Goal: Navigation & Orientation: Find specific page/section

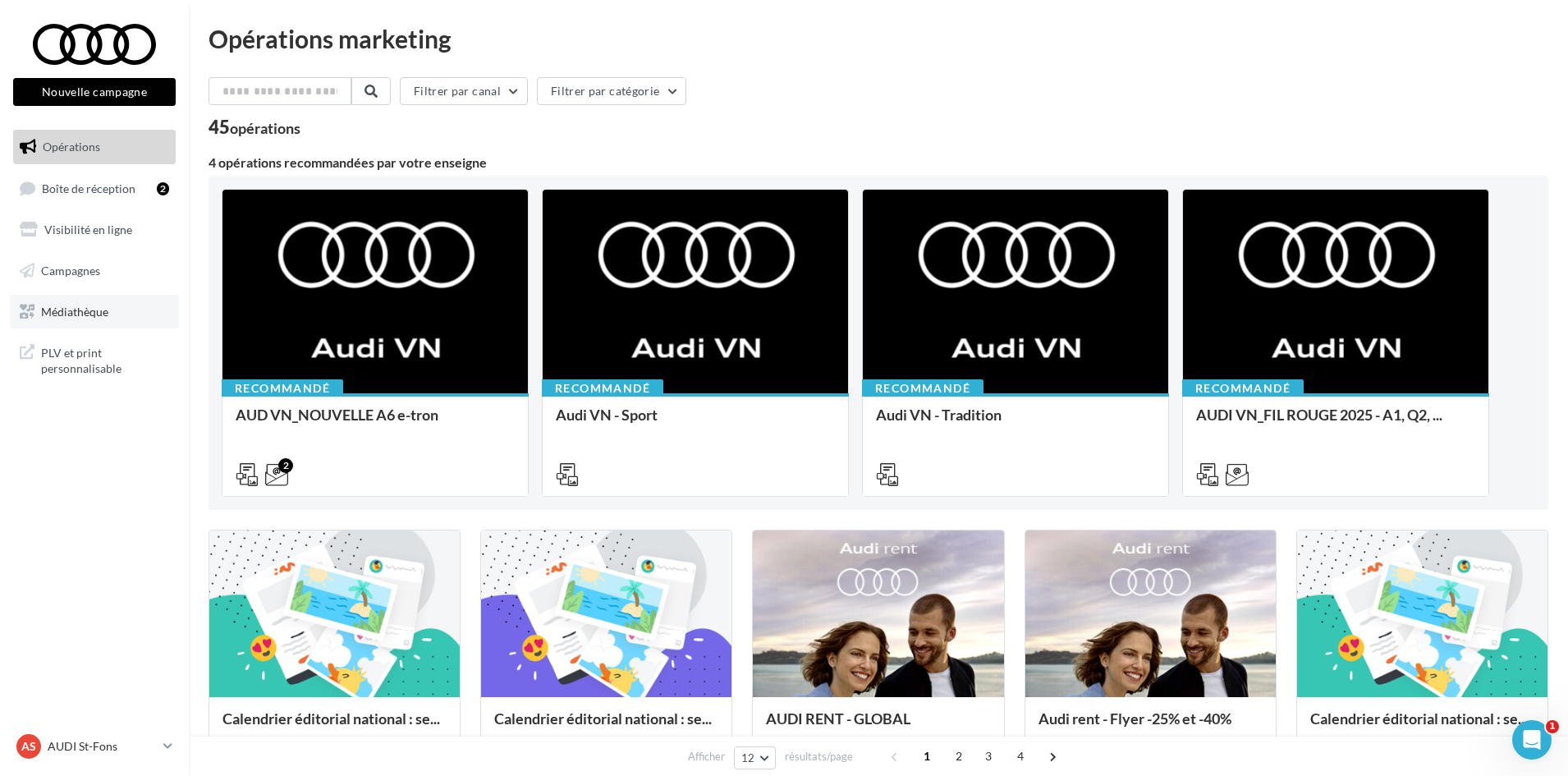
click at [81, 302] on link "Médiathèque" at bounding box center [94, 312] width 169 height 35
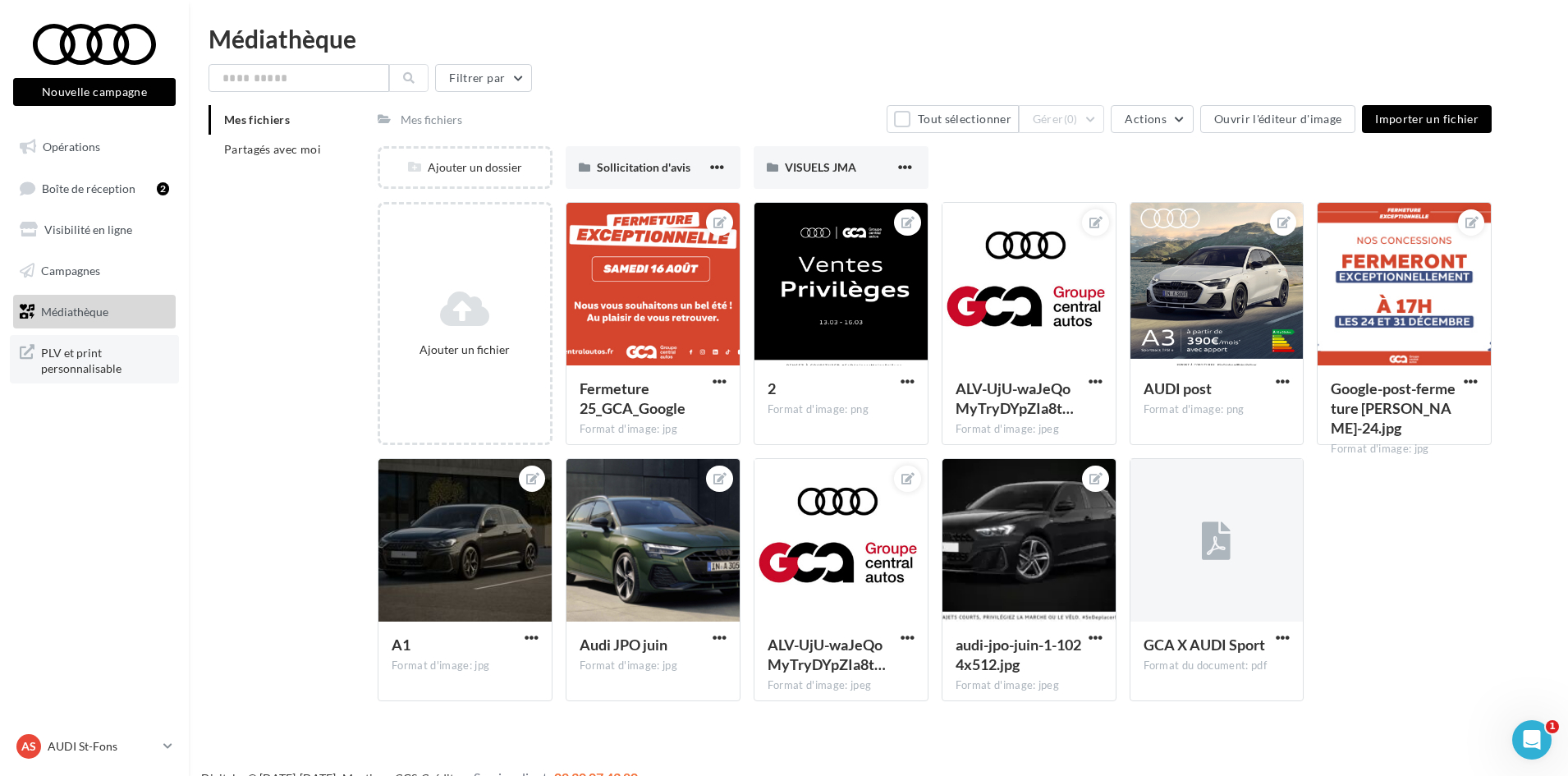
click at [70, 381] on link "PLV et print personnalisable" at bounding box center [94, 358] width 169 height 48
click at [93, 186] on span "Boîte de réception" at bounding box center [88, 188] width 94 height 14
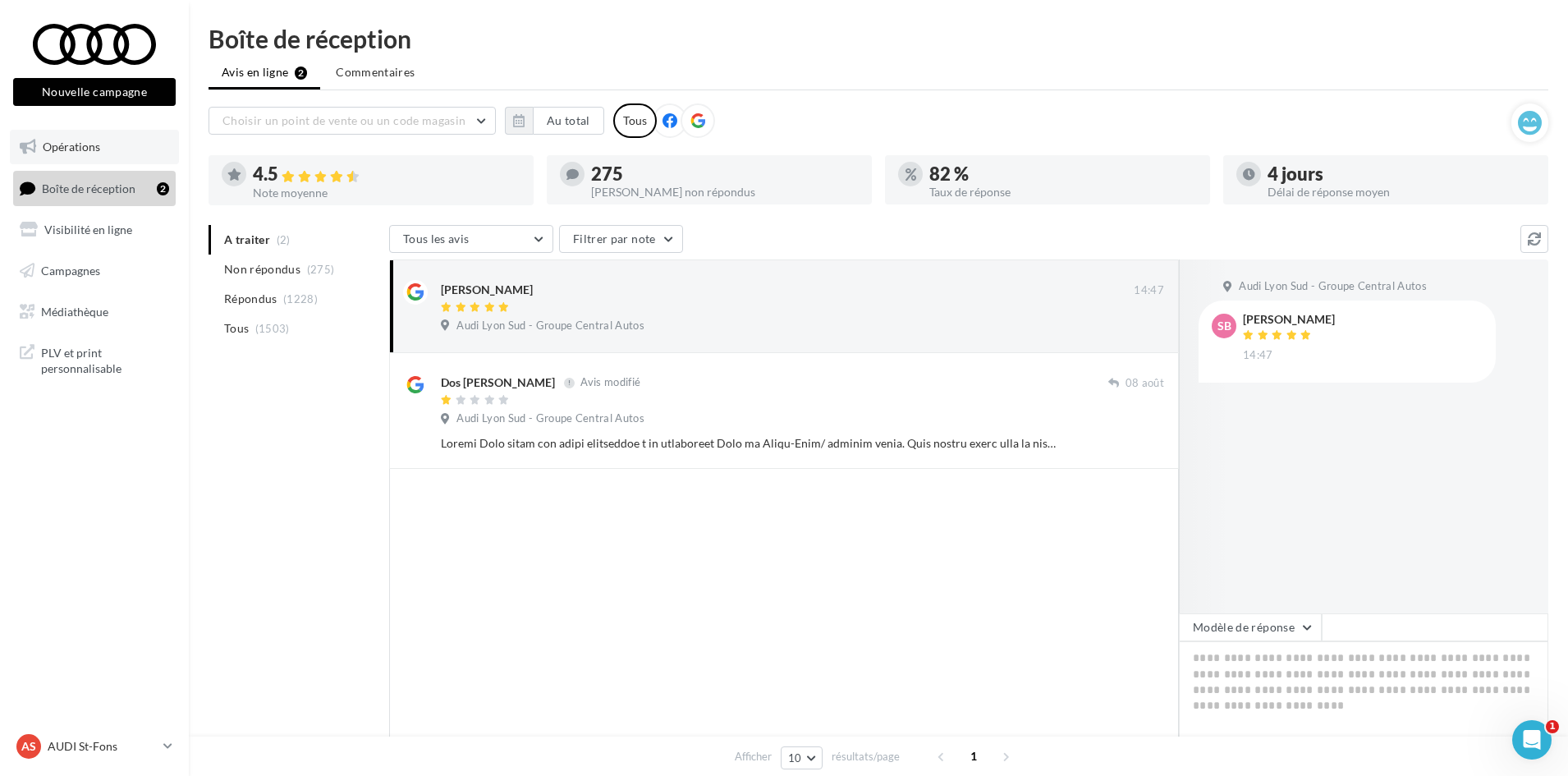
click at [95, 161] on link "Opérations" at bounding box center [94, 146] width 169 height 35
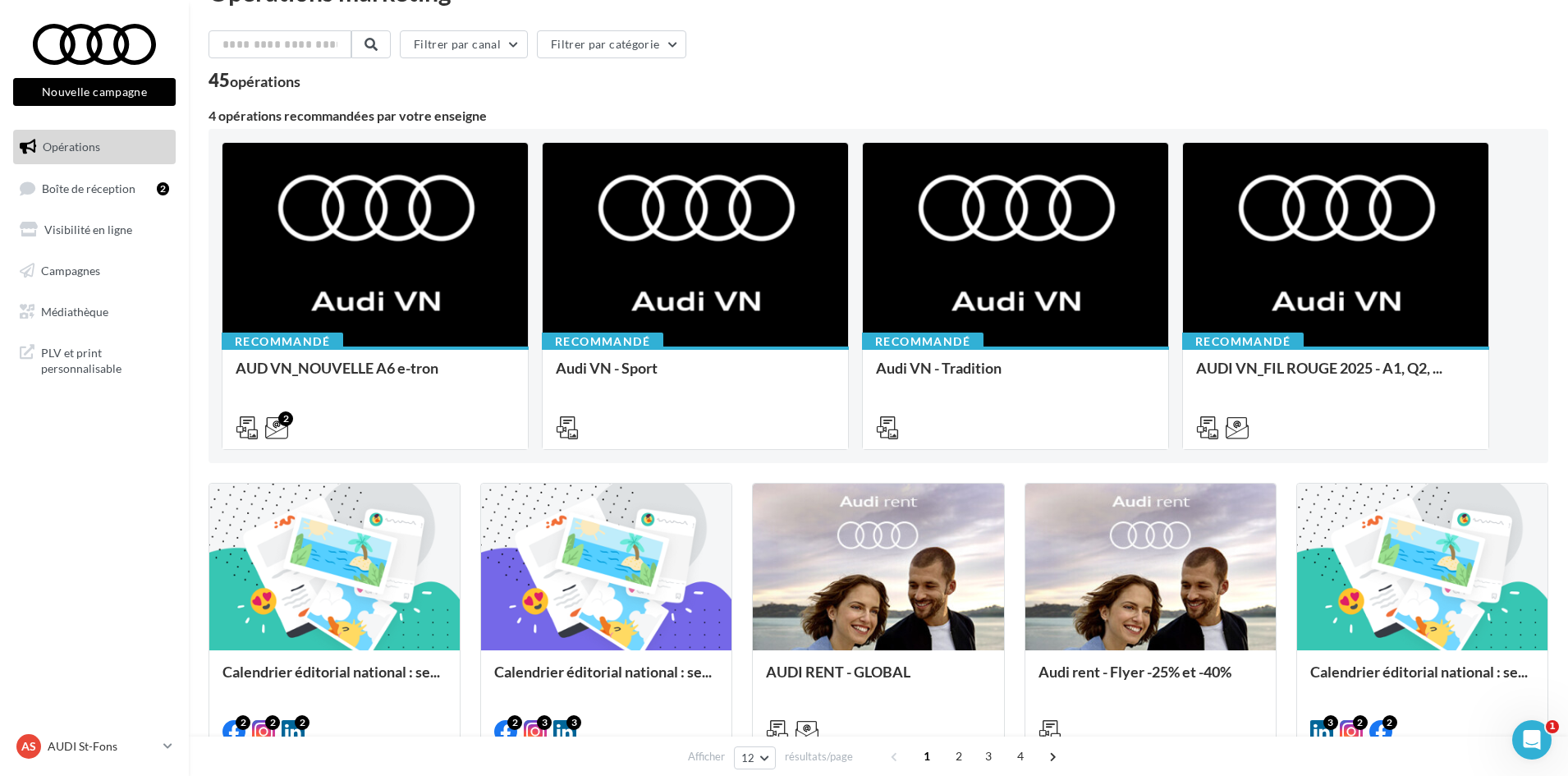
scroll to position [3, 0]
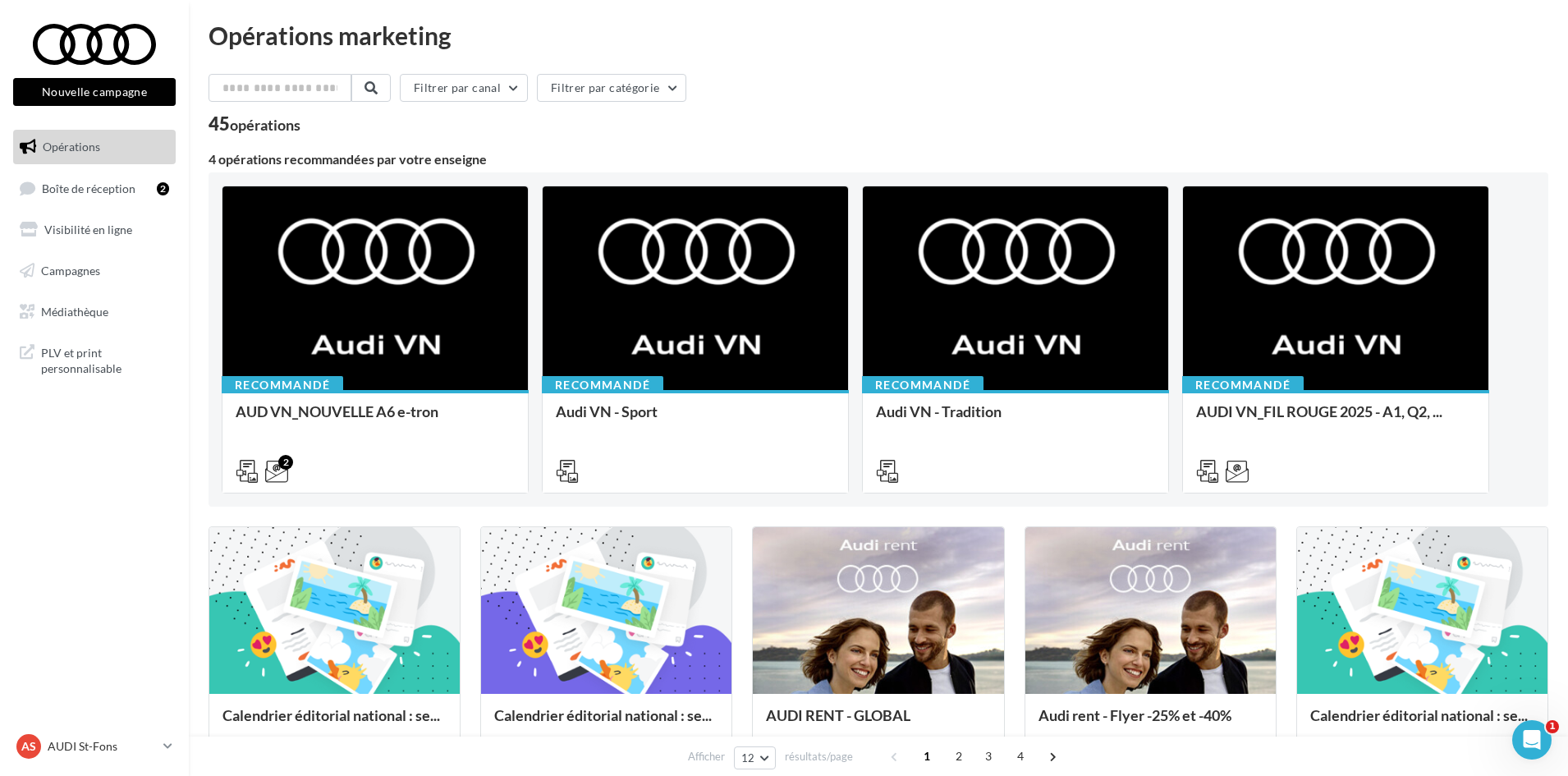
click at [269, 70] on div "Opérations marketing Filtrer par canal Filtrer par catégorie 45 opérations 4 op…" at bounding box center [877, 727] width 1339 height 1408
click at [272, 87] on input "text" at bounding box center [280, 88] width 144 height 28
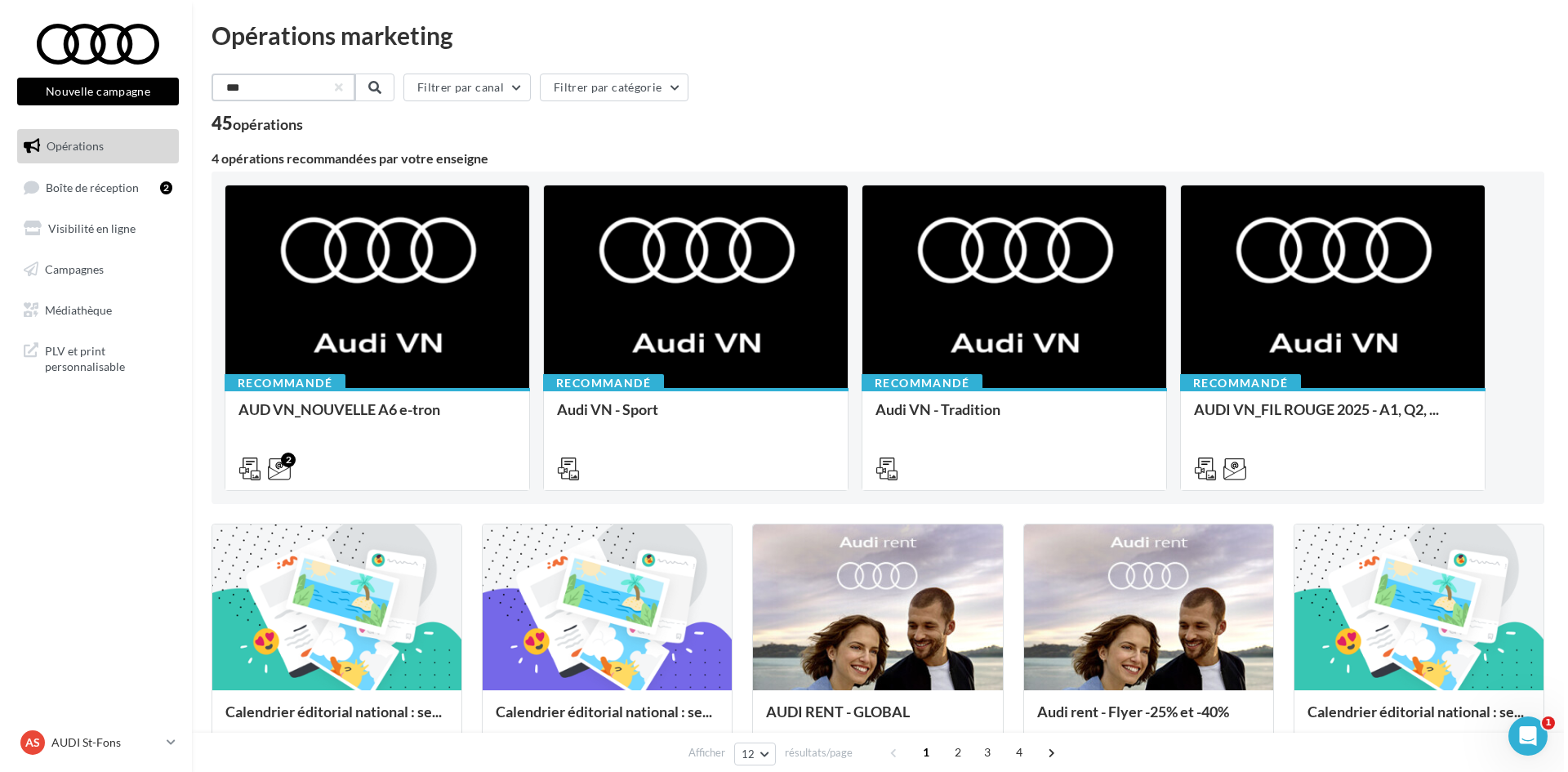
scroll to position [0, 0]
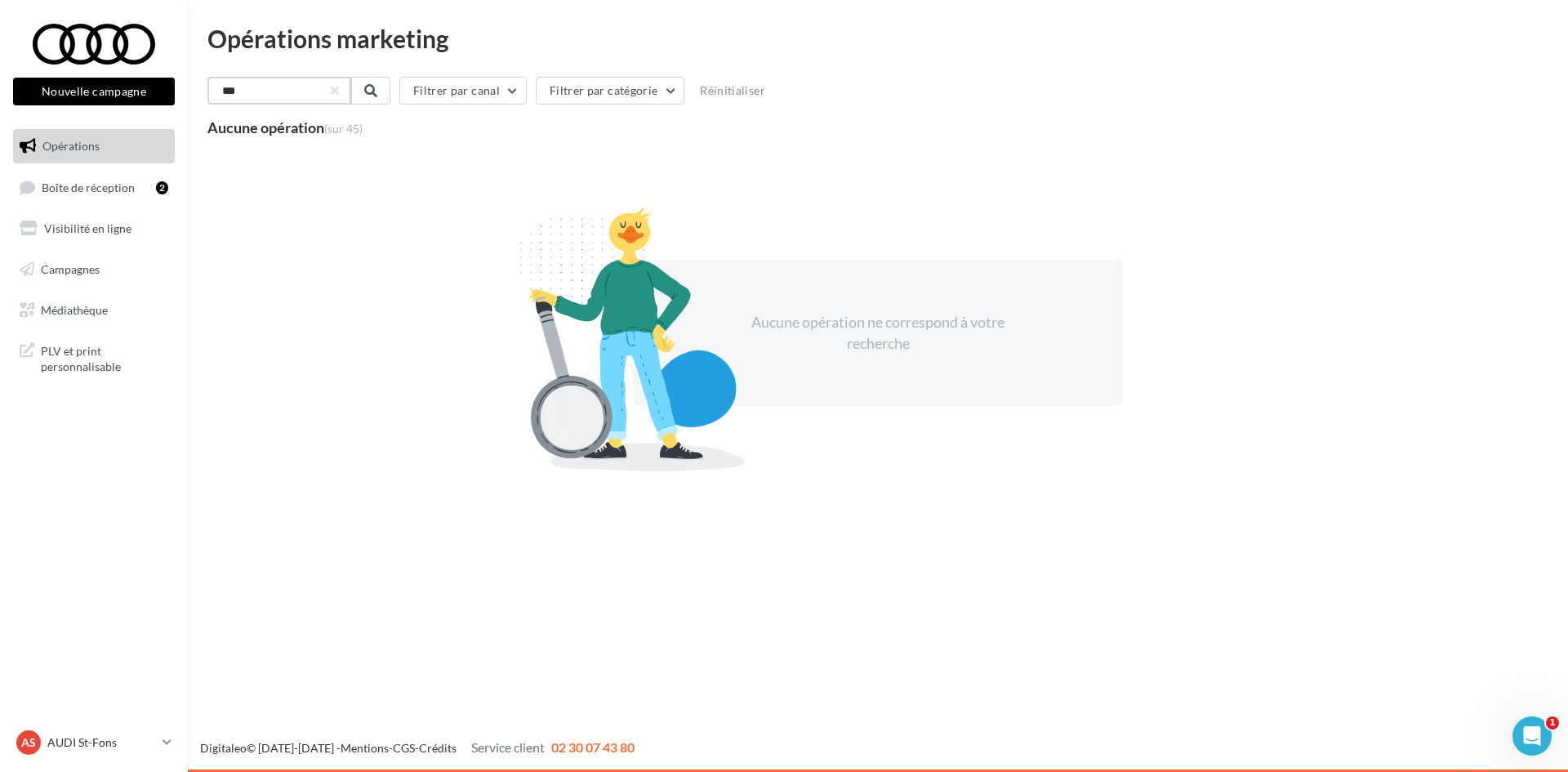
type input "***"
